Goal: Navigation & Orientation: Find specific page/section

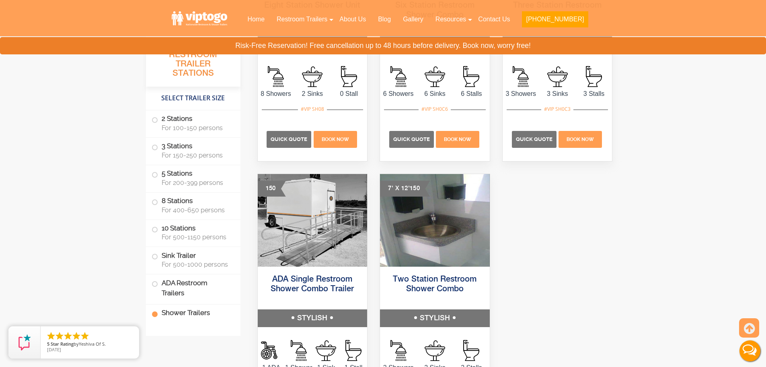
scroll to position [3702, 0]
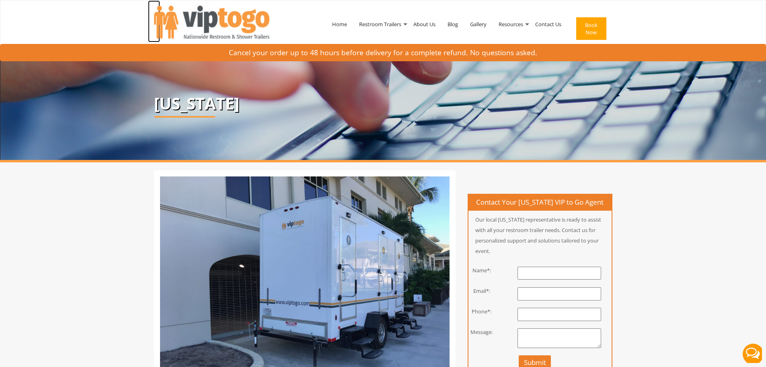
click at [203, 18] on img at bounding box center [211, 22] width 115 height 33
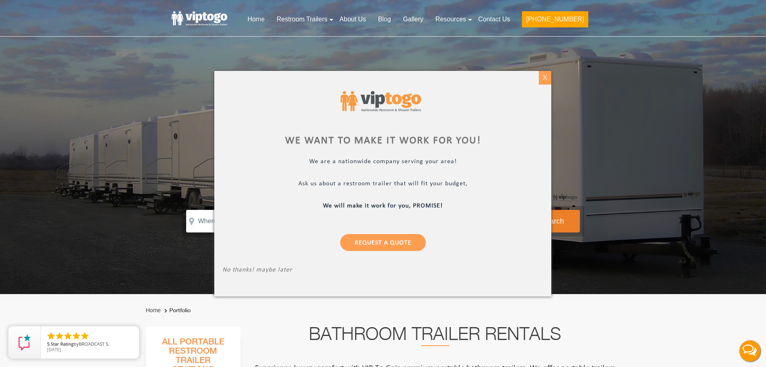
click at [548, 79] on div "X" at bounding box center [545, 78] width 12 height 14
